Goal: Navigation & Orientation: Find specific page/section

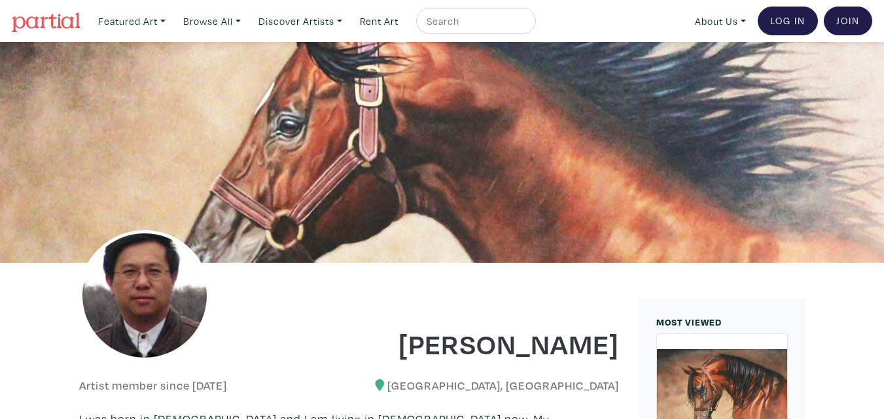
click at [277, 312] on div at bounding box center [209, 312] width 280 height 98
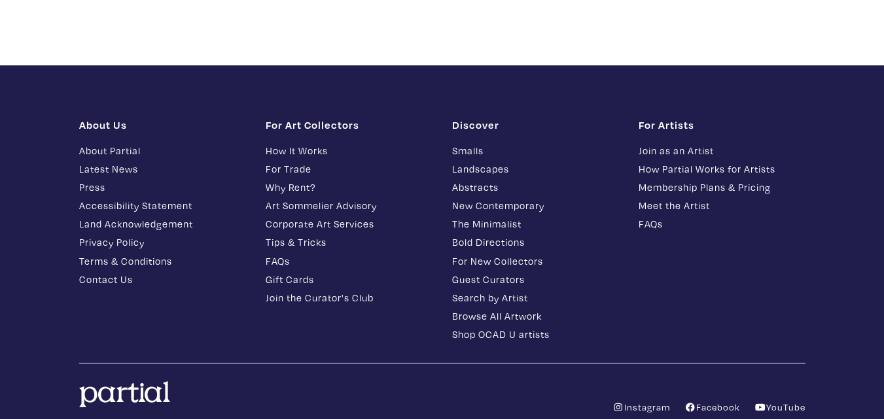
scroll to position [1713, 0]
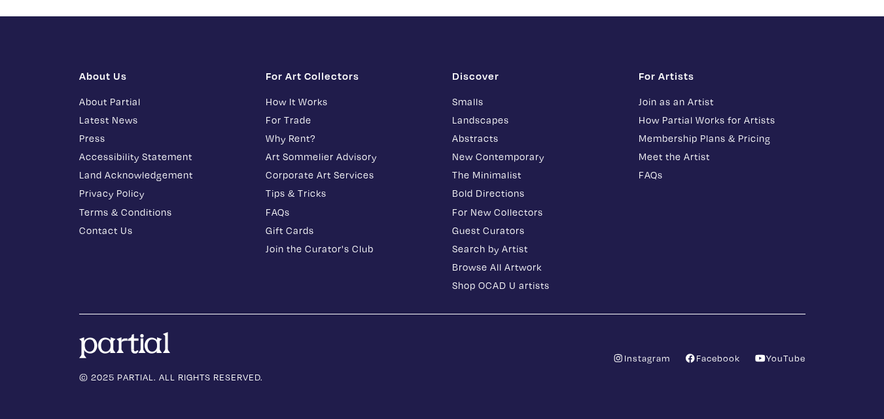
click at [668, 246] on div "For Artists Join as an Artist How Partial Works for Artists Membership Plans & …" at bounding box center [721, 182] width 186 height 227
click at [650, 352] on link "Instagram" at bounding box center [641, 358] width 58 height 12
click at [690, 354] on icon at bounding box center [690, 358] width 12 height 9
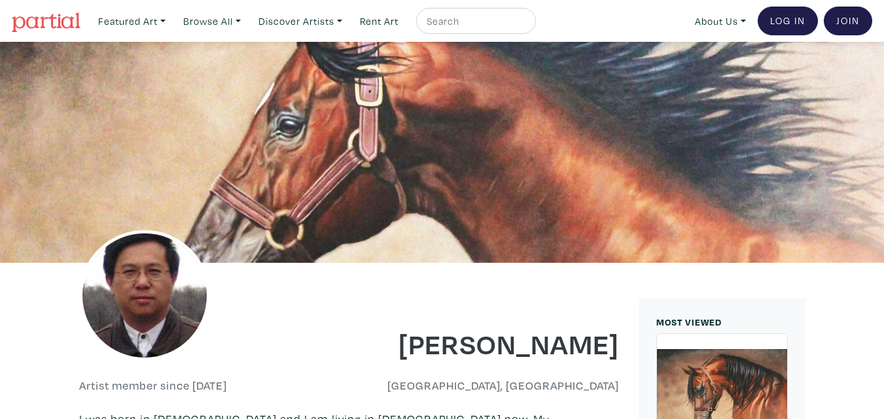
click at [160, 271] on img at bounding box center [144, 295] width 131 height 131
click at [283, 158] on div at bounding box center [442, 152] width 884 height 221
click at [260, 106] on div at bounding box center [442, 152] width 884 height 221
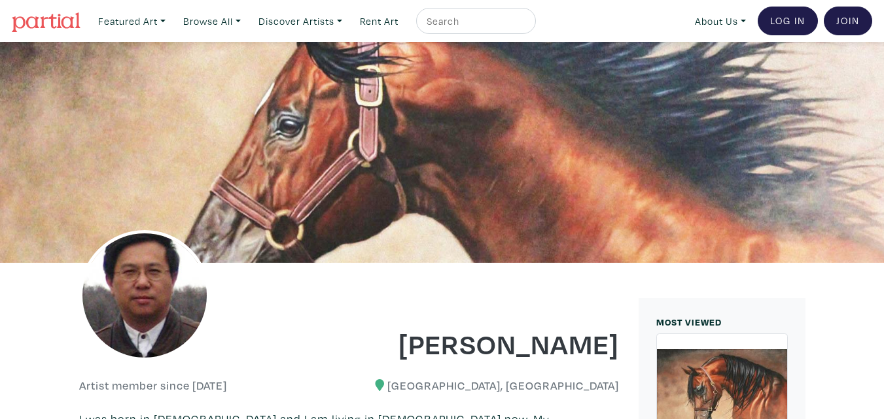
click at [112, 82] on div at bounding box center [442, 152] width 884 height 221
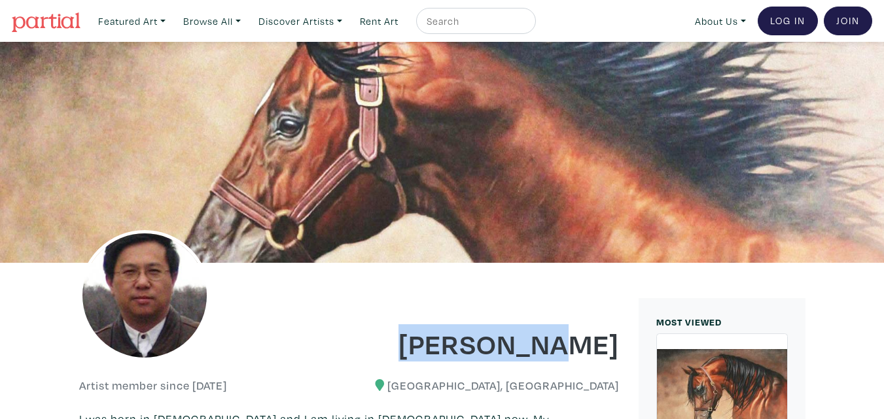
drag, startPoint x: 461, startPoint y: 344, endPoint x: 615, endPoint y: 335, distance: 154.6
click at [615, 335] on h1 "[PERSON_NAME]" at bounding box center [488, 343] width 260 height 35
copy h1 "[PERSON_NAME]"
